Goal: Navigation & Orientation: Find specific page/section

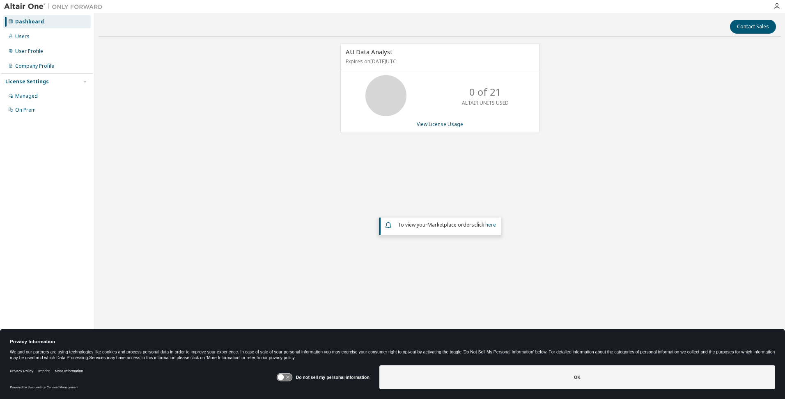
drag, startPoint x: 455, startPoint y: 378, endPoint x: 451, endPoint y: 377, distance: 4.3
click at [455, 378] on button "OK" at bounding box center [577, 377] width 396 height 24
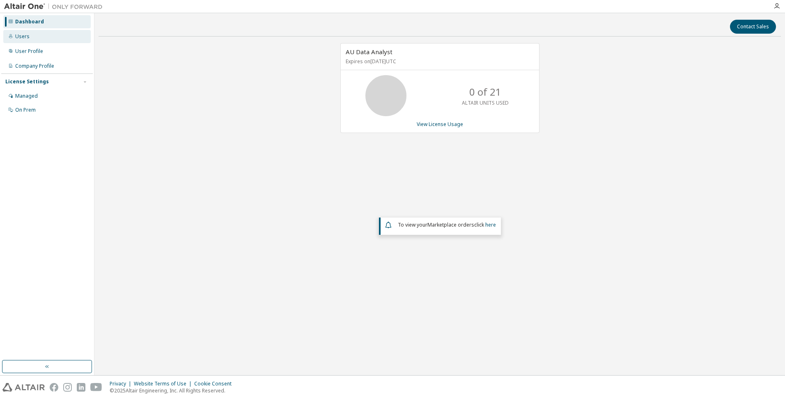
click at [28, 37] on div "Users" at bounding box center [46, 36] width 87 height 13
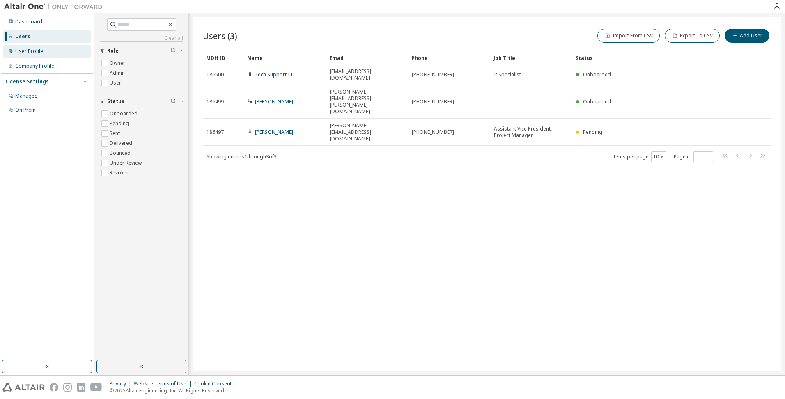
click at [26, 51] on div "User Profile" at bounding box center [29, 51] width 28 height 7
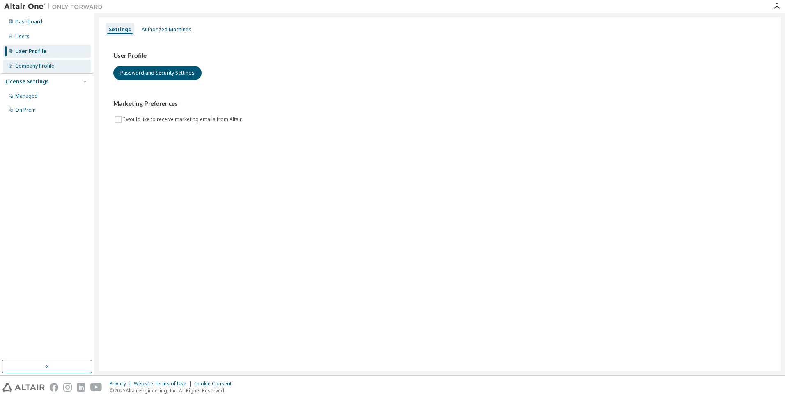
click at [35, 68] on div "Company Profile" at bounding box center [34, 66] width 39 height 7
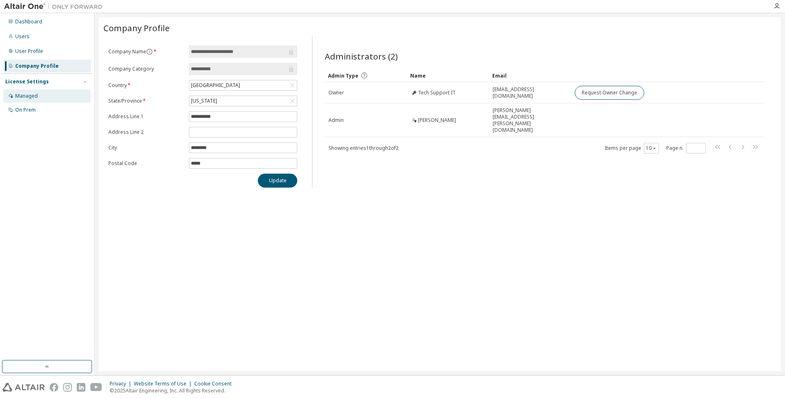
click at [30, 97] on div "Managed" at bounding box center [26, 96] width 23 height 7
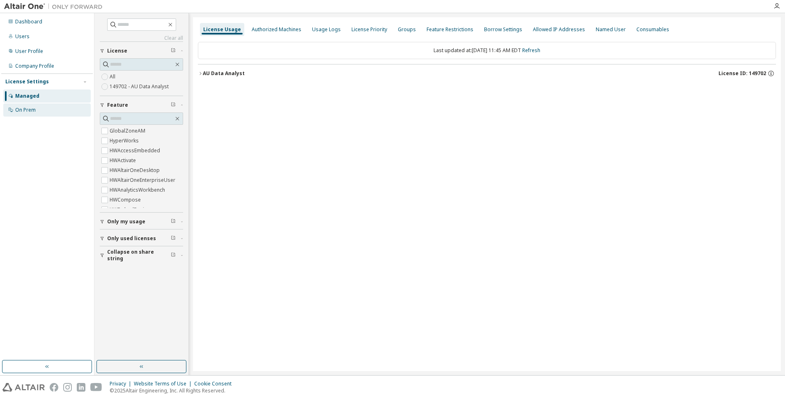
click at [29, 111] on div "On Prem" at bounding box center [25, 110] width 21 height 7
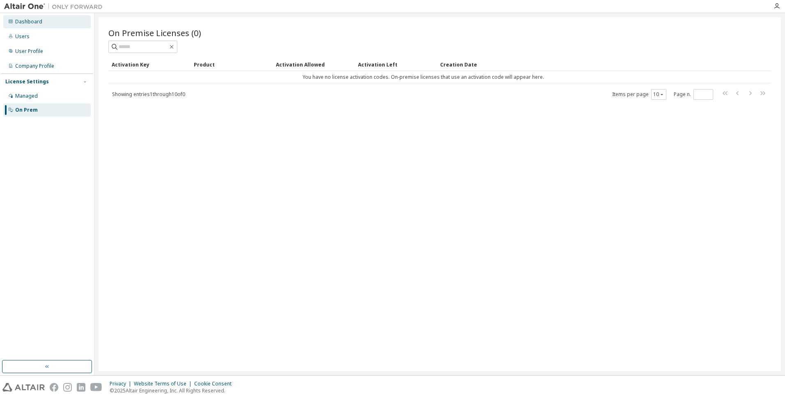
click at [19, 21] on div "Dashboard" at bounding box center [28, 21] width 27 height 7
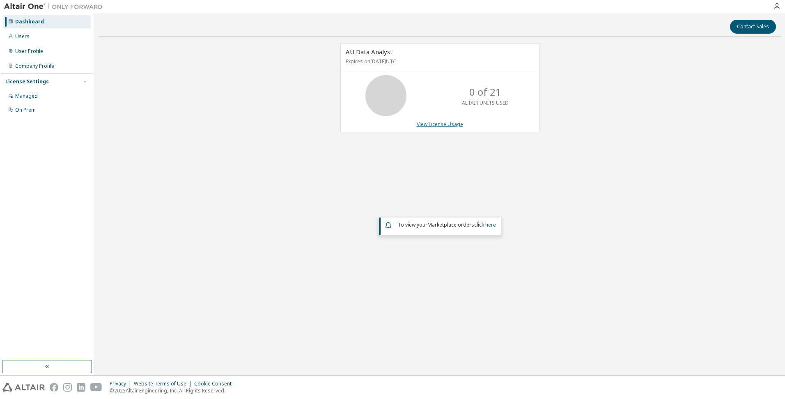
click at [427, 127] on link "View License Usage" at bounding box center [440, 124] width 46 height 7
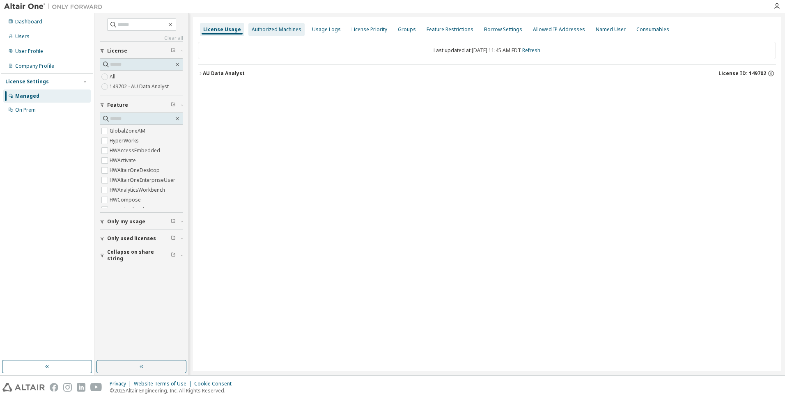
click at [274, 28] on div "Authorized Machines" at bounding box center [277, 29] width 50 height 7
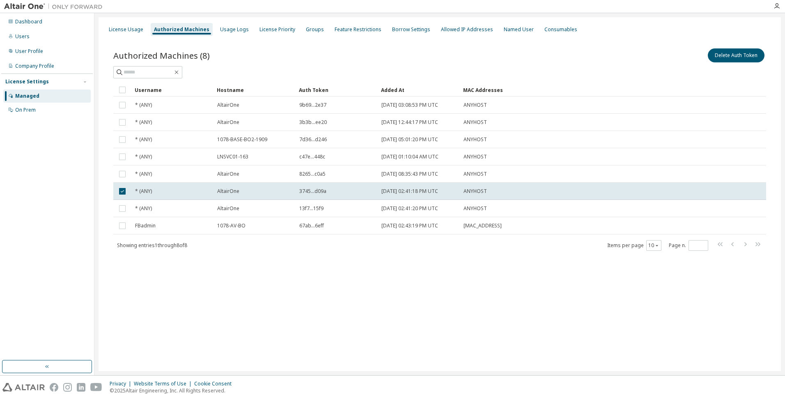
click at [339, 301] on div "License Usage Authorized Machines Usage Logs License Priority Groups Feature Re…" at bounding box center [440, 194] width 682 height 354
click at [132, 28] on div "License Usage" at bounding box center [126, 29] width 34 height 7
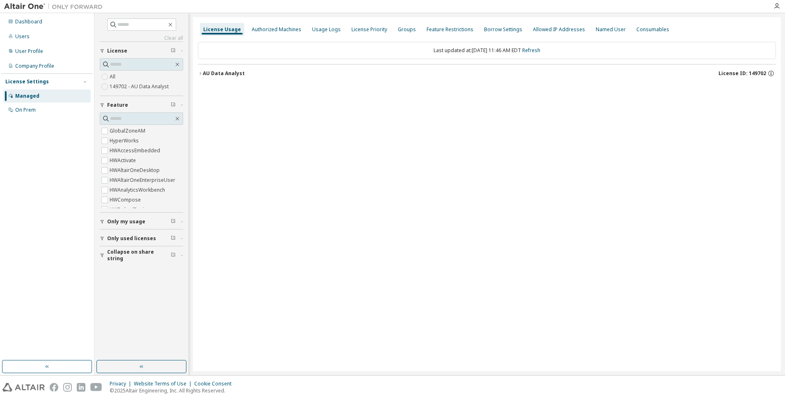
click at [202, 73] on icon "button" at bounding box center [200, 73] width 5 height 5
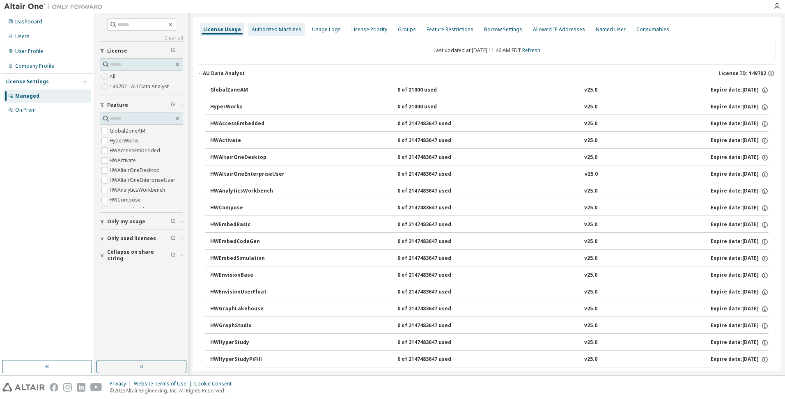
click at [278, 29] on div "Authorized Machines" at bounding box center [277, 29] width 50 height 7
